Goal: Ask a question: Seek information or help from site administrators or community

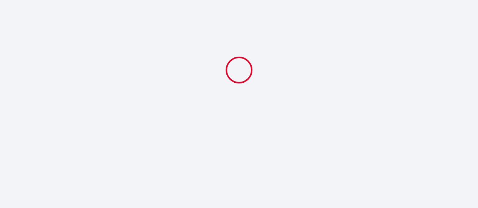
select select
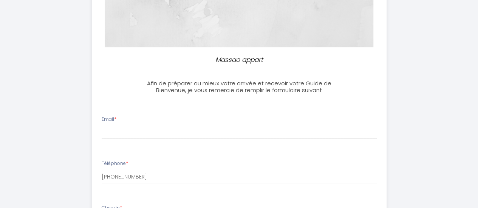
scroll to position [189, 0]
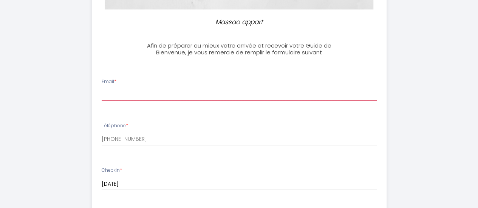
click at [119, 96] on input "Email *" at bounding box center [239, 95] width 275 height 14
type input "patriciacanetlinana@hotmail.com"
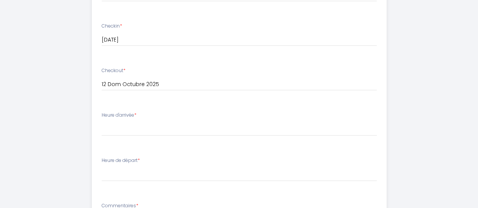
scroll to position [340, 0]
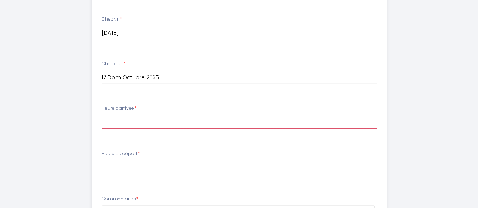
click at [125, 122] on select "17:00 17:30 18:00" at bounding box center [239, 122] width 275 height 14
select select "17:00"
click at [102, 115] on select "17:00 17:30 18:00" at bounding box center [239, 122] width 275 height 14
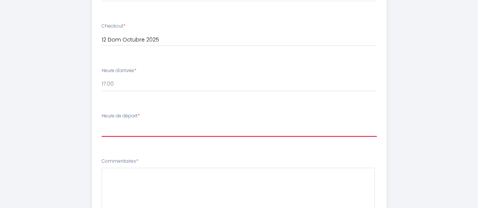
click at [118, 131] on select "00:00 00:30 01:00 01:30 02:00 02:30 03:00 03:30 04:00 04:30 05:00 05:30 06:00 0…" at bounding box center [239, 129] width 275 height 14
select select "10:00"
click at [102, 122] on select "00:00 00:30 01:00 01:30 02:00 02:30 03:00 03:30 04:00 04:30 05:00 05:30 06:00 0…" at bounding box center [239, 129] width 275 height 14
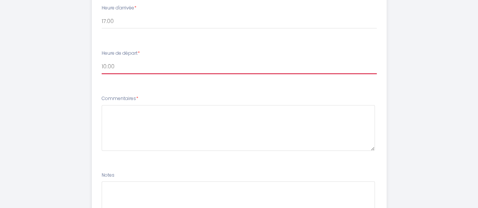
scroll to position [453, 0]
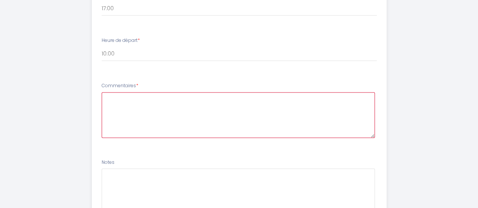
click at [131, 101] on textarea at bounding box center [238, 115] width 273 height 46
paste textarea "Bonjour Patricia, Merci beaucoup d’avoir réservé votre séjour à Massao appart !…"
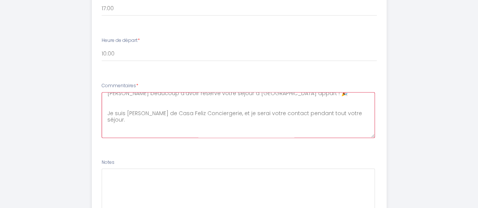
scroll to position [0, 0]
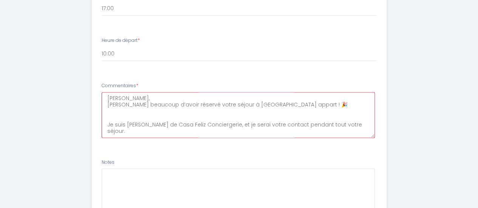
type textarea "Bonjour Patricia, Merci beaucoup d’avoir réservé votre séjour à Massao appart !…"
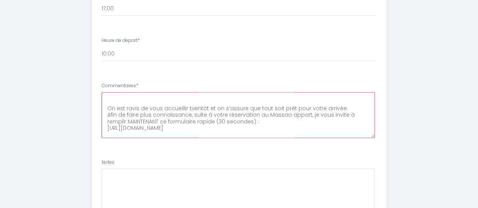
scroll to position [112, 0]
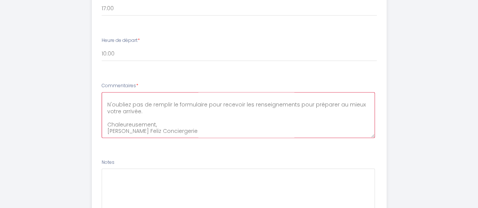
drag, startPoint x: 105, startPoint y: 98, endPoint x: 233, endPoint y: 158, distance: 141.2
click at [233, 158] on ul "Email * patriciacanetlinana@hotmail.com Téléphone * +34646620769 Checkin * 09 J…" at bounding box center [239, 18] width 304 height 426
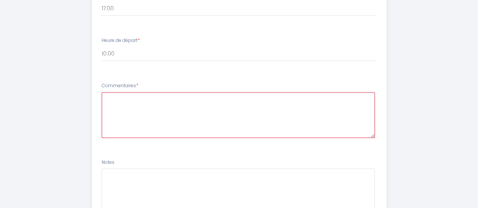
scroll to position [0, 0]
paste textarea "Pouvons-nous arriver à midi ?"
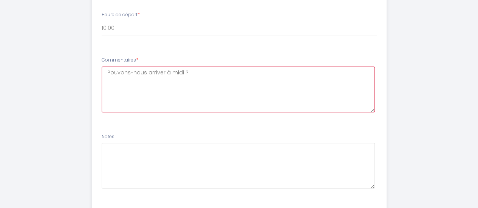
scroll to position [523, 0]
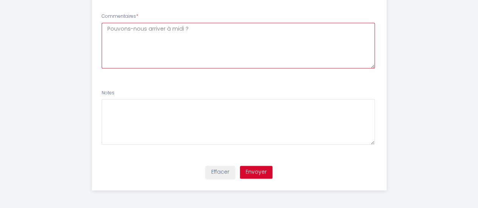
type textarea "Pouvons-nous arriver à midi ?"
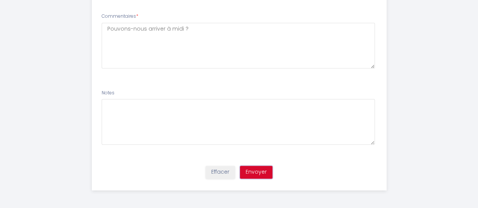
click at [254, 172] on button "Envoyer" at bounding box center [256, 172] width 32 height 13
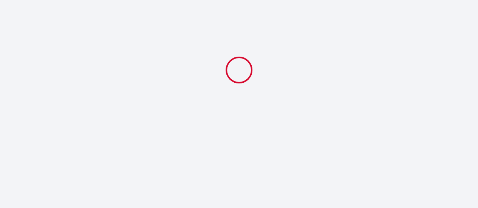
scroll to position [0, 0]
select select "10:00"
select select
